Goal: Check status

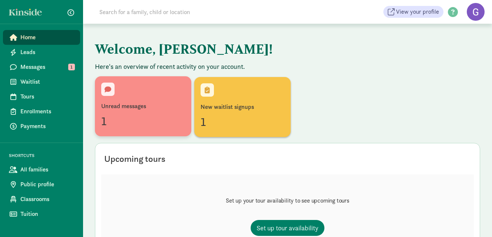
click at [151, 119] on div "1" at bounding box center [143, 121] width 84 height 18
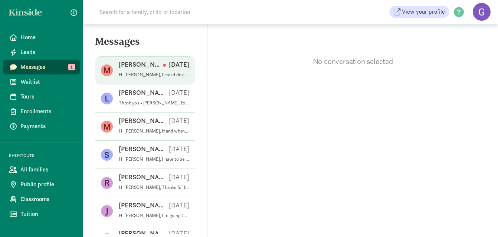
click at [167, 78] on p "Hi [PERSON_NAME], I could do a tour [DATE][DATE] 9:30 or 10:00 am. How does tha…" at bounding box center [154, 75] width 70 height 6
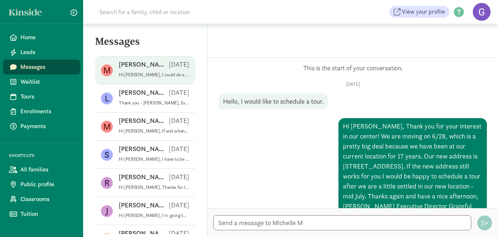
scroll to position [716, 0]
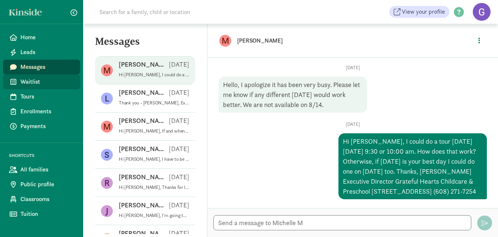
click at [48, 85] on span "Waitlist" at bounding box center [47, 82] width 54 height 9
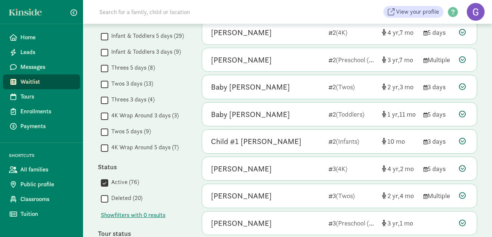
scroll to position [415, 0]
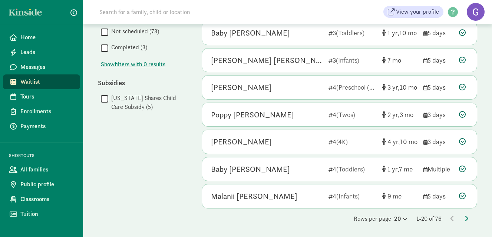
scroll to position [426, 0]
click at [328, 220] on div "Rows per page 20 1-20 of 76" at bounding box center [340, 218] width 276 height 9
click at [401, 220] on icon at bounding box center [404, 218] width 6 height 5
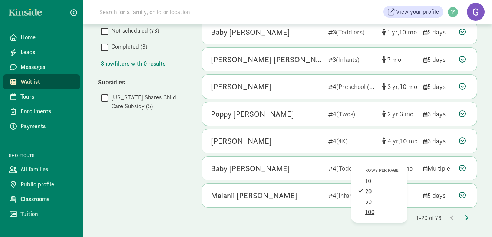
click at [389, 213] on div "100" at bounding box center [382, 212] width 35 height 9
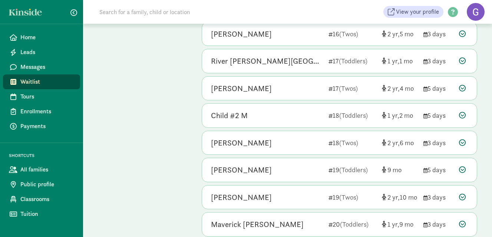
scroll to position [1953, 0]
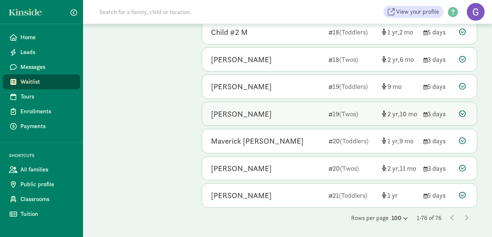
click at [306, 115] on div "[PERSON_NAME]" at bounding box center [267, 114] width 112 height 12
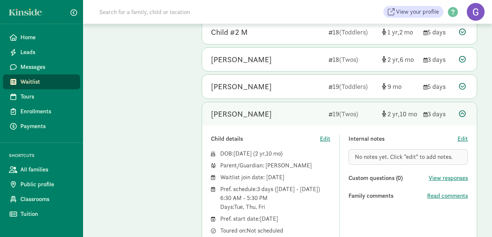
scroll to position [2111, 0]
